Goal: Information Seeking & Learning: Understand process/instructions

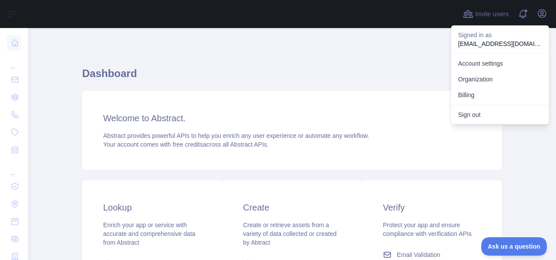
click at [380, 66] on div "Dashboard Welcome to Abstract. Abstract provides powerful APIs to help you enri…" at bounding box center [292, 216] width 420 height 334
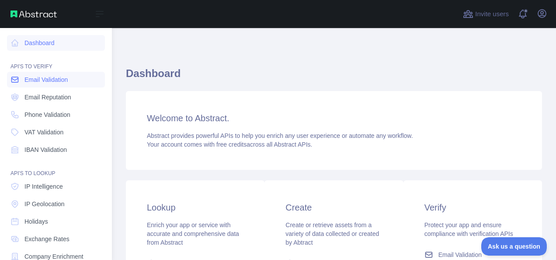
click at [49, 81] on span "Email Validation" at bounding box center [45, 79] width 43 height 9
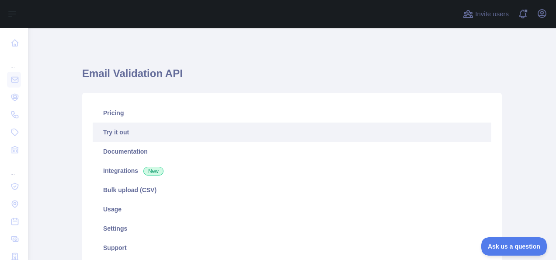
click at [144, 128] on link "Try it out" at bounding box center [292, 131] width 399 height 19
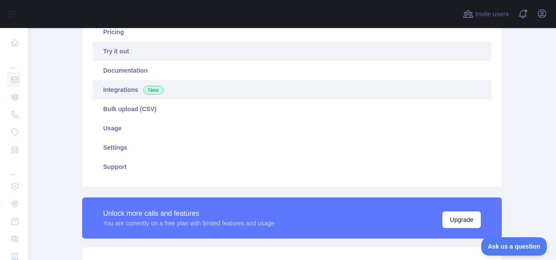
scroll to position [81, 0]
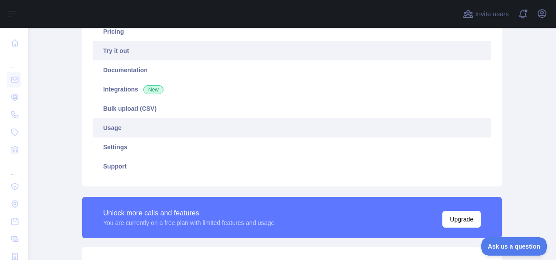
click at [206, 133] on link "Usage" at bounding box center [292, 127] width 399 height 19
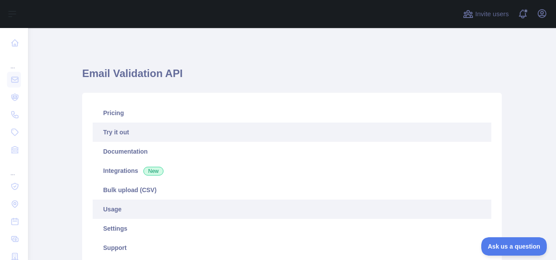
click at [206, 133] on link "Try it out" at bounding box center [292, 131] width 399 height 19
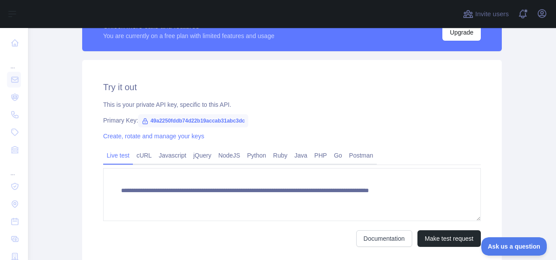
scroll to position [340, 0]
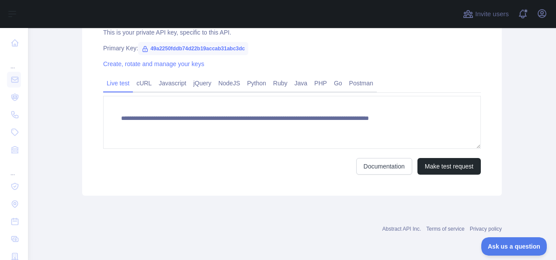
click at [228, 51] on span "49a2250fddb74d22b19accab31abc3dc" at bounding box center [193, 48] width 110 height 13
copy span "49a2250fddb74d22b19accab31abc3dc"
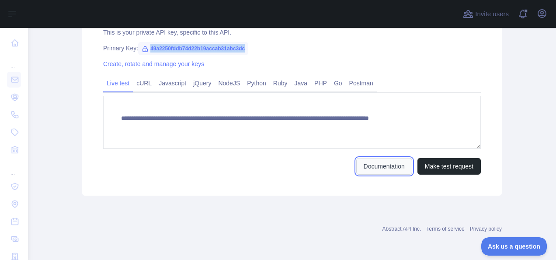
click at [387, 166] on link "Documentation" at bounding box center [384, 166] width 56 height 17
click at [231, 46] on span "49a2250fddb74d22b19accab31abc3dc" at bounding box center [193, 48] width 110 height 13
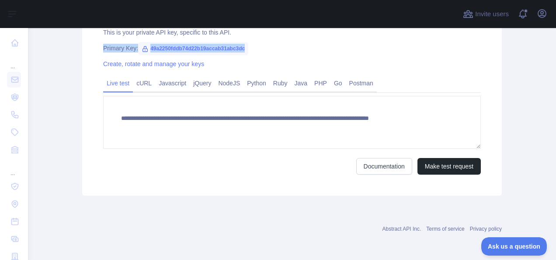
click at [231, 46] on span "49a2250fddb74d22b19accab31abc3dc" at bounding box center [193, 48] width 110 height 13
drag, startPoint x: 231, startPoint y: 46, endPoint x: 289, endPoint y: 63, distance: 60.3
click at [289, 63] on div "Create, rotate and manage your keys" at bounding box center [292, 63] width 378 height 9
click at [236, 49] on span "49a2250fddb74d22b19accab31abc3dc" at bounding box center [193, 48] width 110 height 13
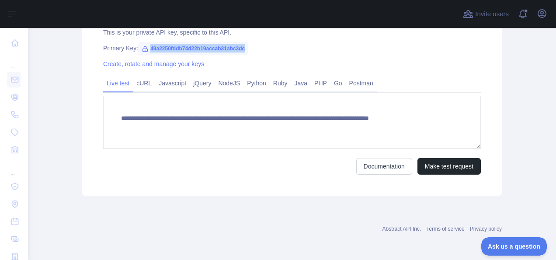
click at [236, 49] on span "49a2250fddb74d22b19accab31abc3dc" at bounding box center [193, 48] width 110 height 13
copy span "49a2250fddb74d22b19accab31abc3dc"
